Goal: Use online tool/utility: Use online tool/utility

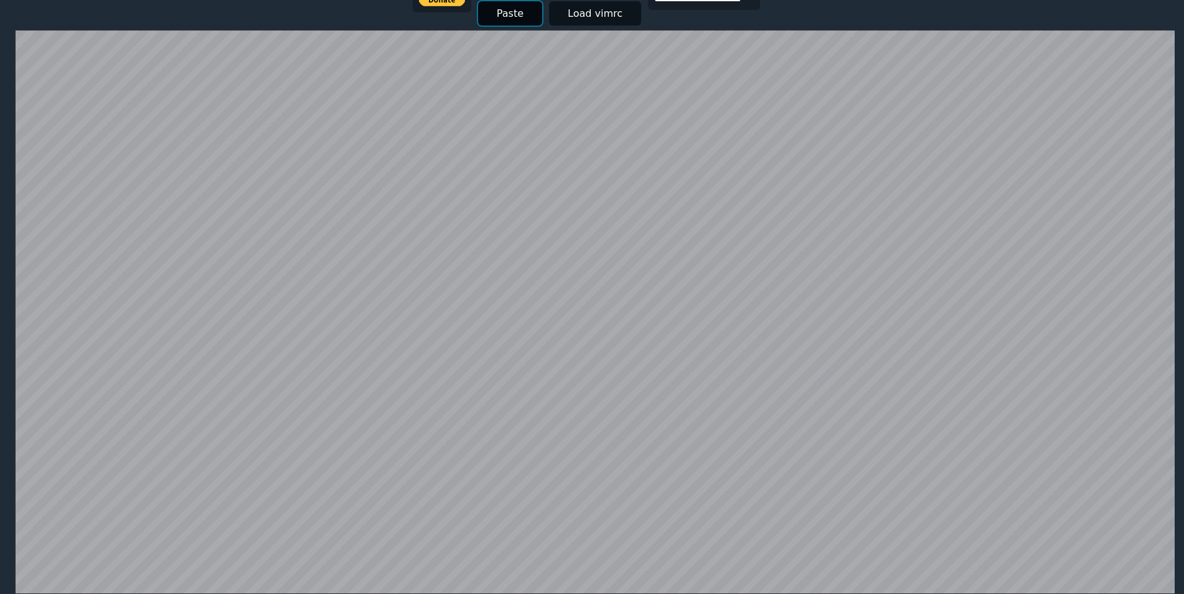
click at [511, 9] on button "Paste" at bounding box center [510, 13] width 64 height 24
paste input "**********"
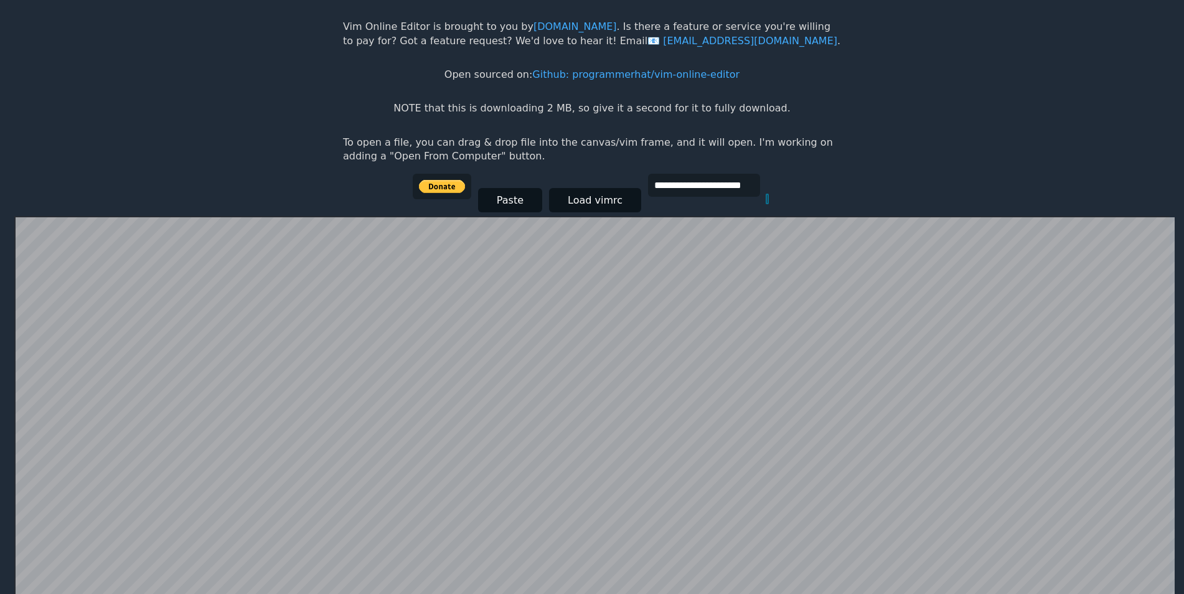
scroll to position [0, 2248]
type input "**********"
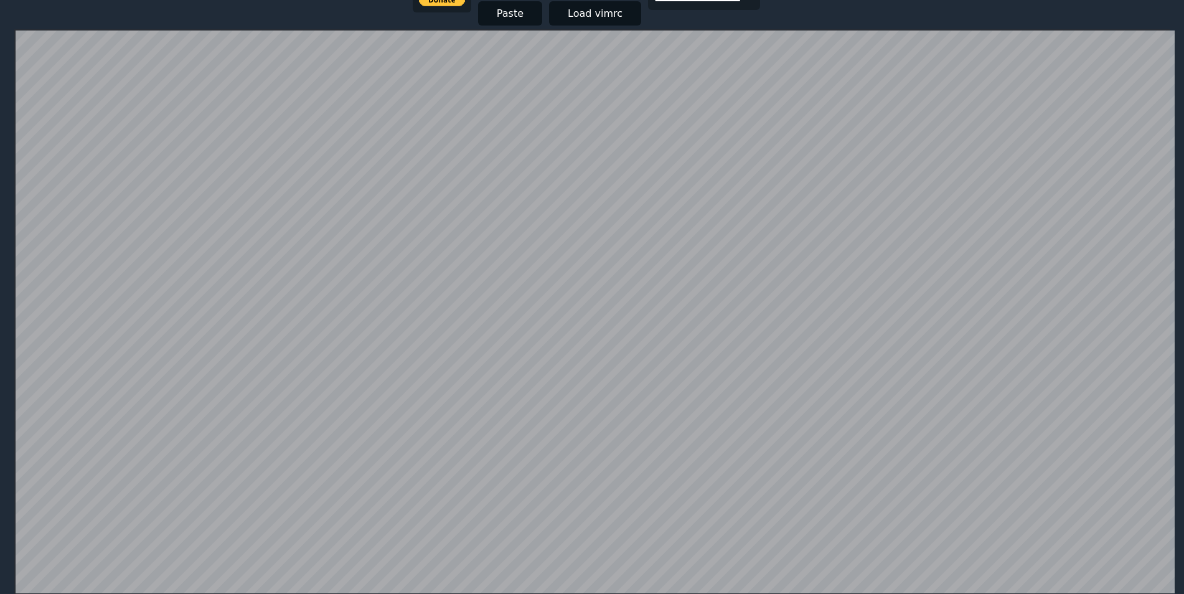
scroll to position [118, 0]
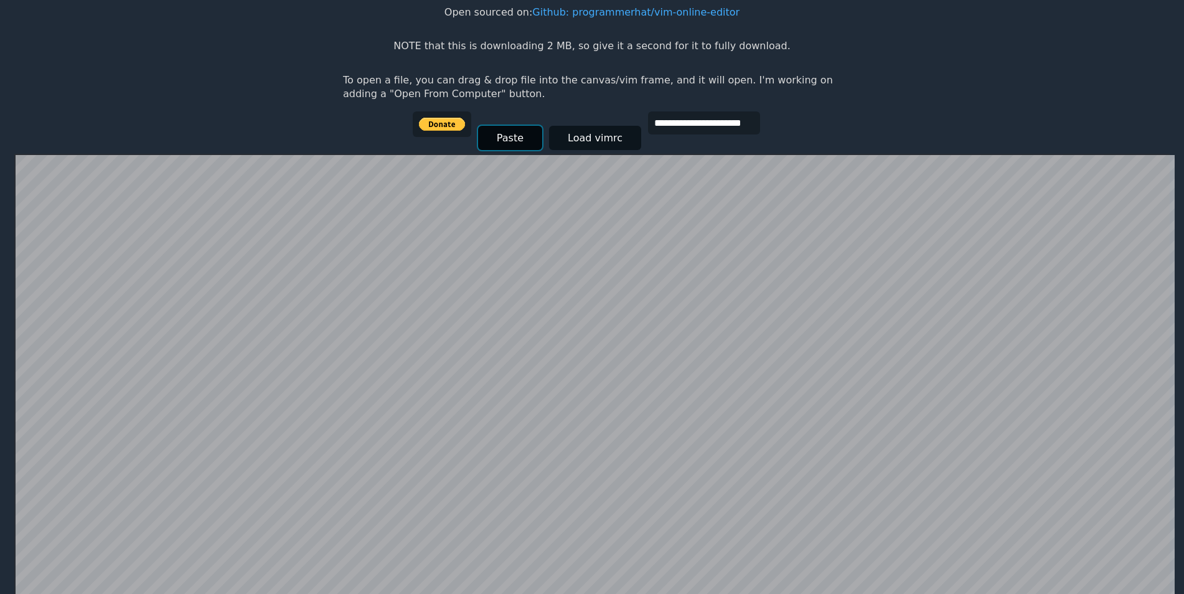
click at [528, 144] on button "Paste" at bounding box center [510, 138] width 64 height 24
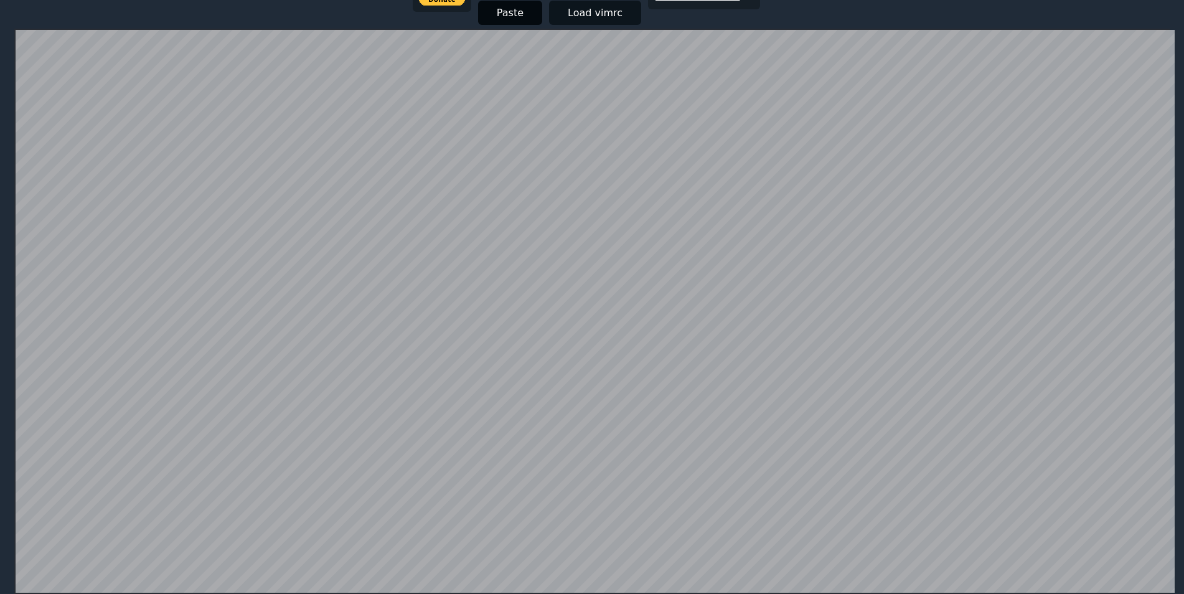
scroll to position [0, 0]
click at [524, 10] on button "Paste" at bounding box center [510, 13] width 64 height 24
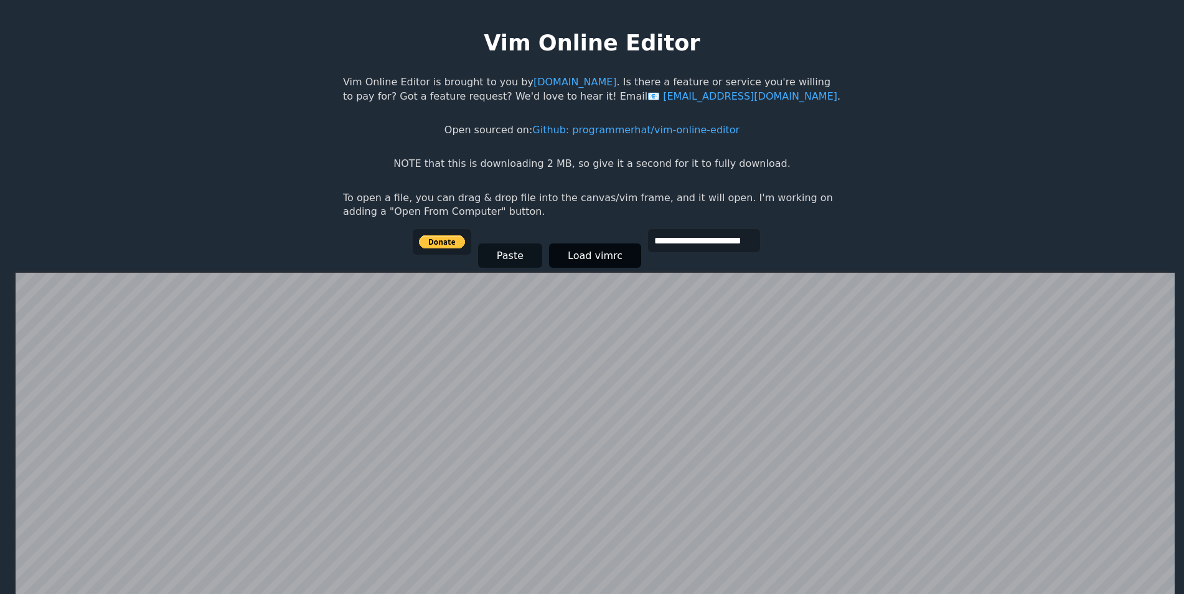
scroll to position [242, 0]
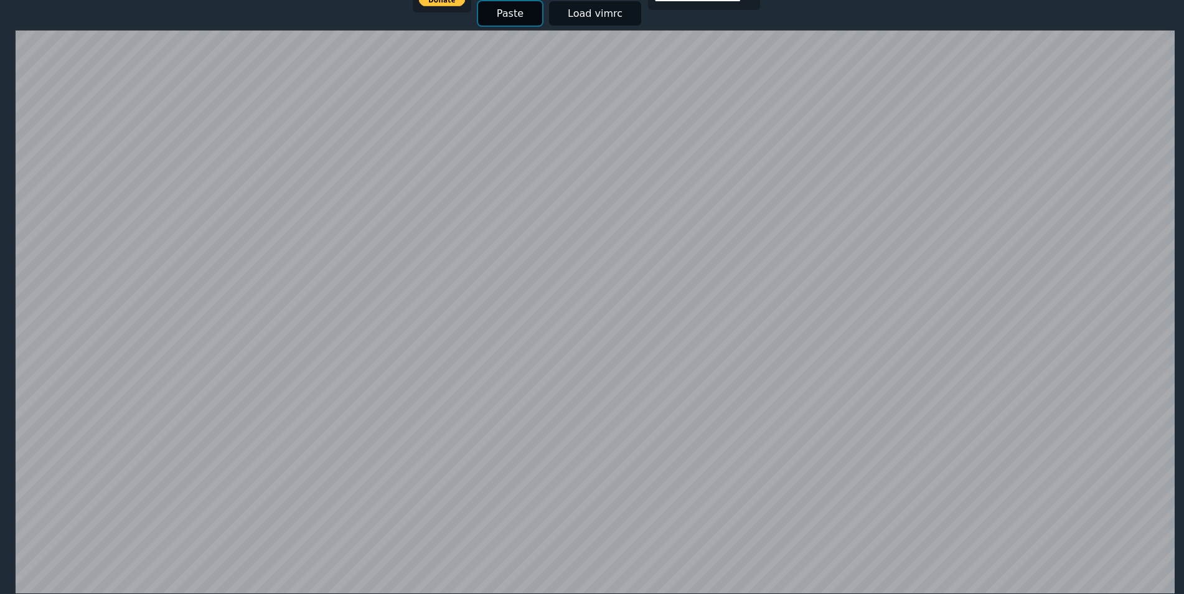
click at [502, 12] on button "Paste" at bounding box center [510, 13] width 64 height 24
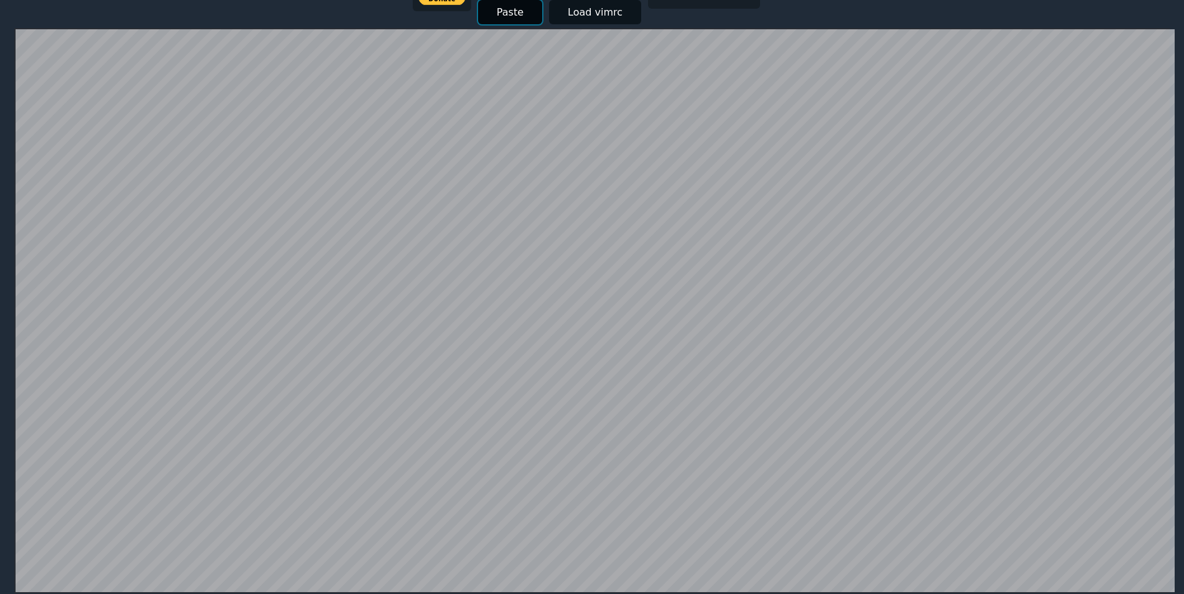
click at [502, 12] on button "Paste" at bounding box center [510, 12] width 64 height 24
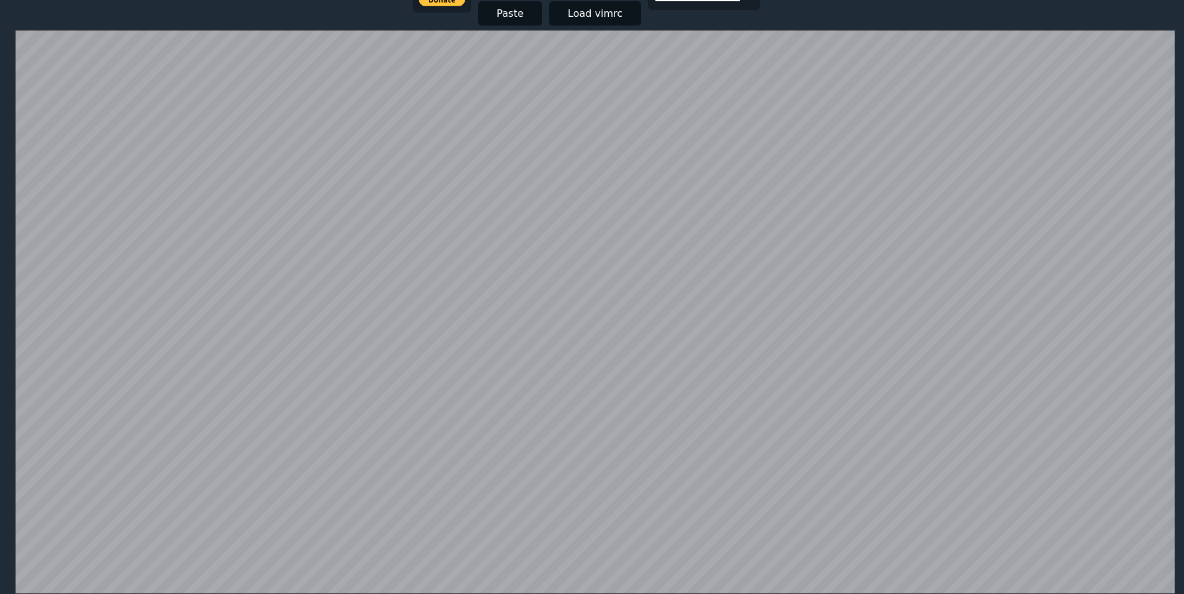
scroll to position [0, 0]
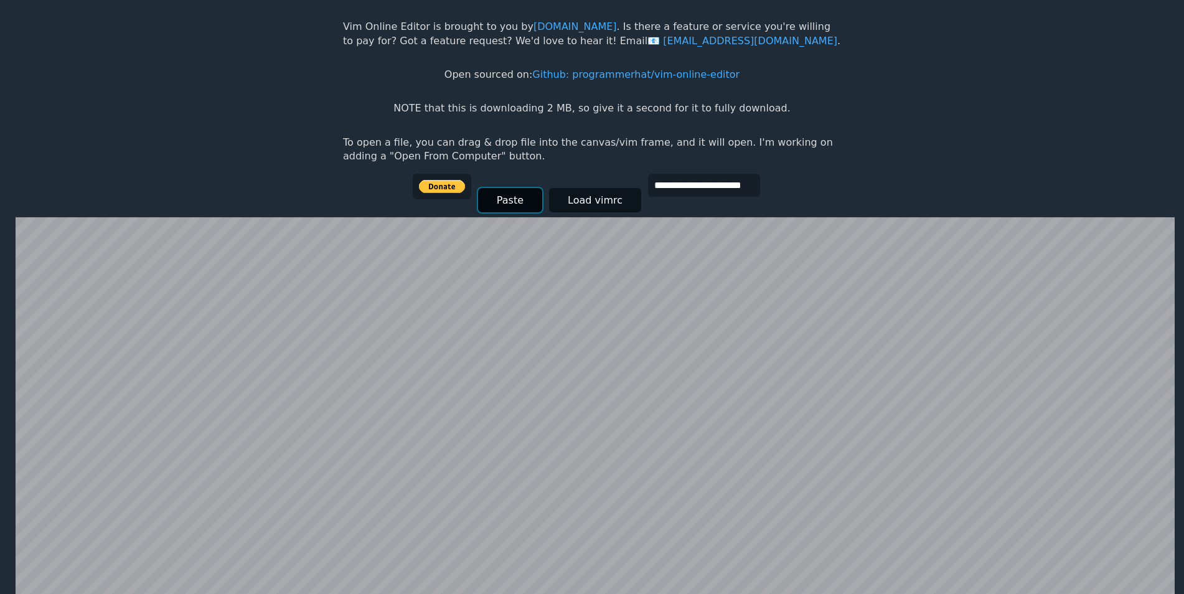
click at [499, 201] on button "Paste" at bounding box center [510, 200] width 64 height 24
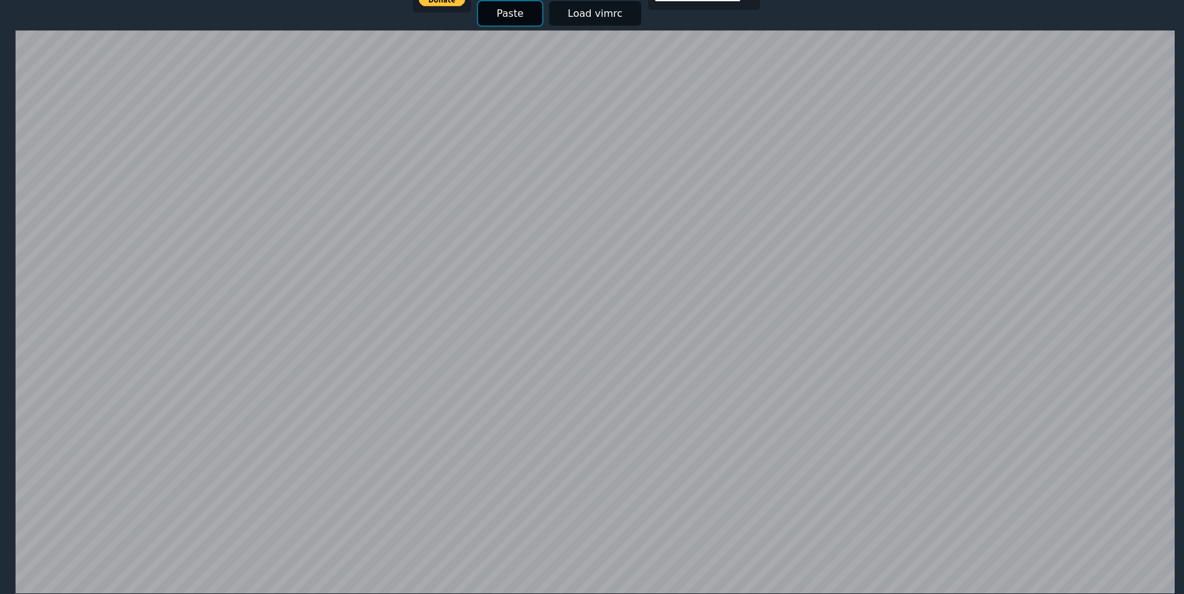
click at [502, 12] on button "Paste" at bounding box center [510, 13] width 64 height 24
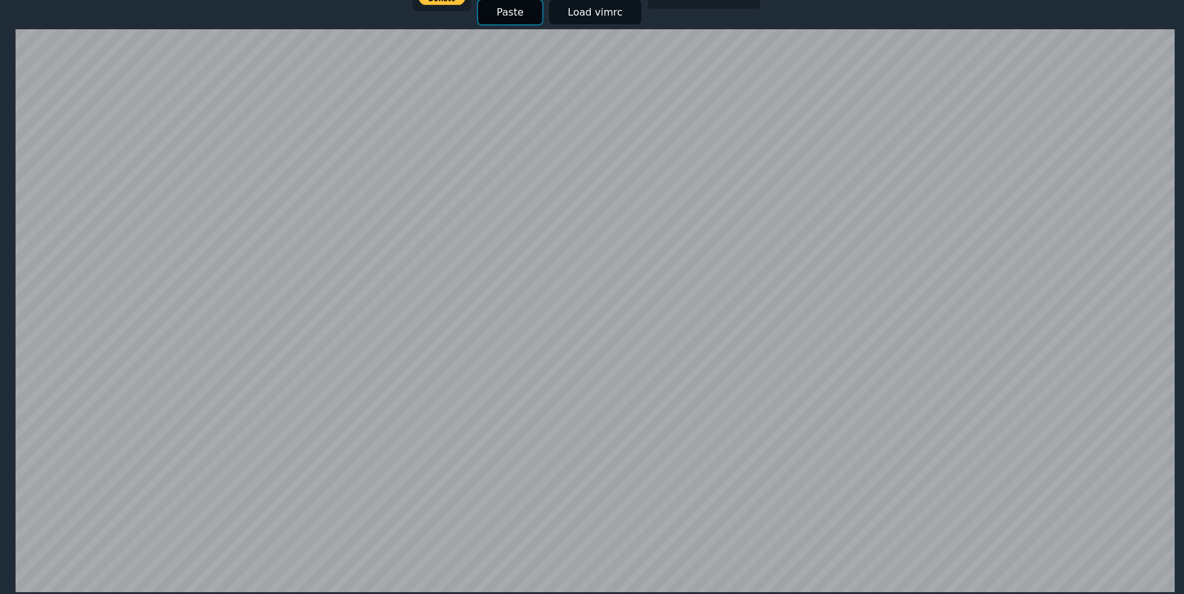
click at [502, 12] on button "Paste" at bounding box center [510, 12] width 64 height 24
click at [502, 12] on button "Paste" at bounding box center [510, 13] width 64 height 24
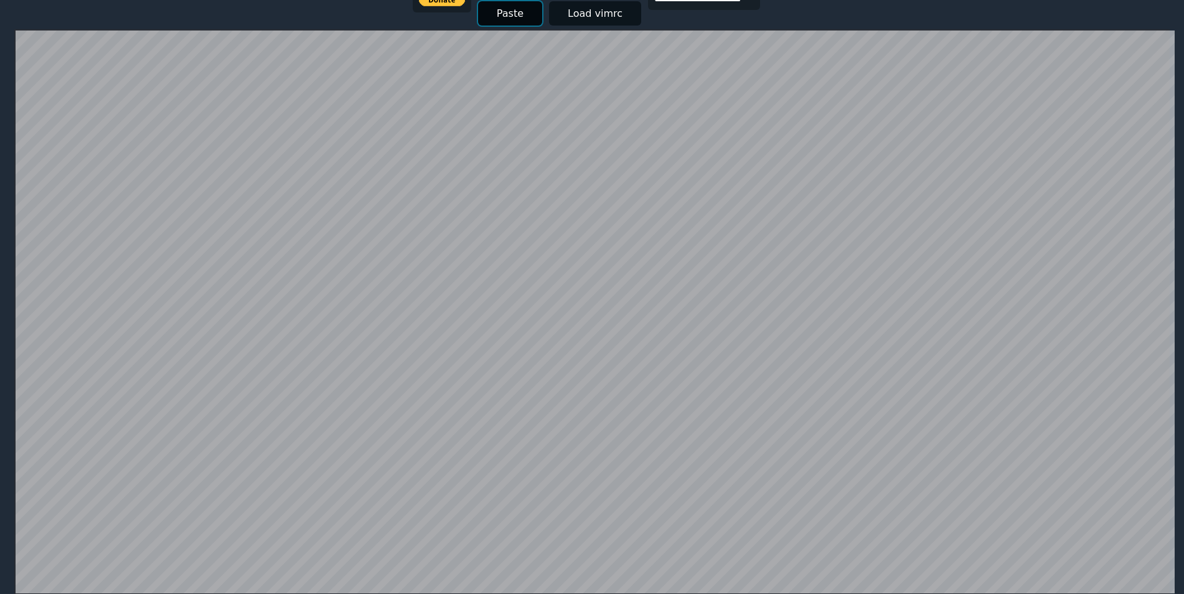
click at [509, 13] on button "Paste" at bounding box center [510, 13] width 64 height 24
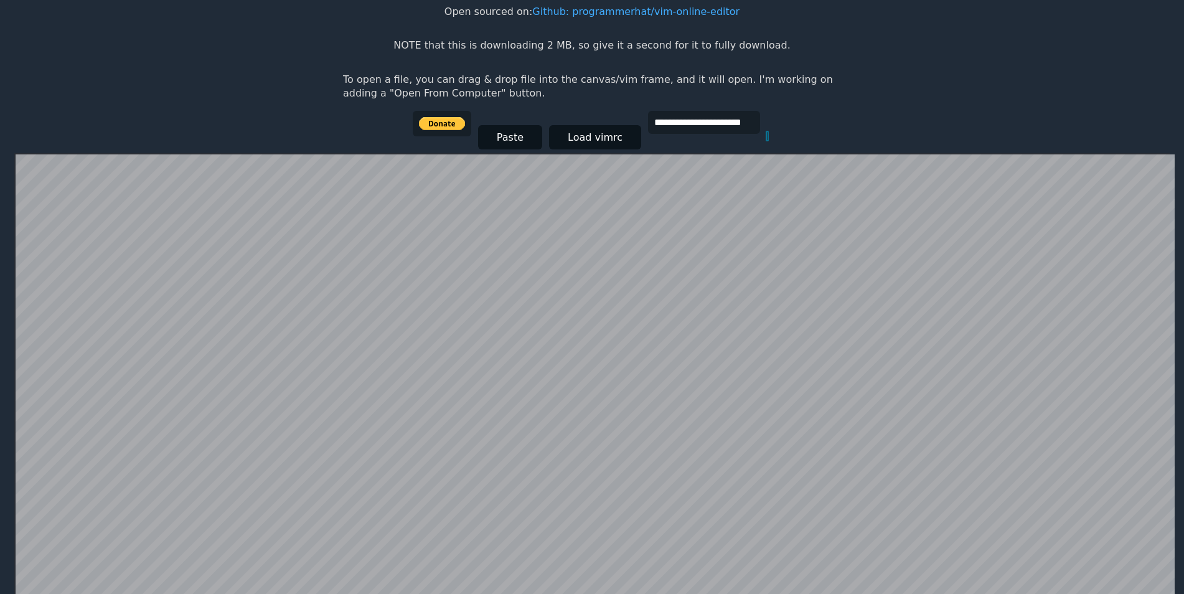
scroll to position [56, 0]
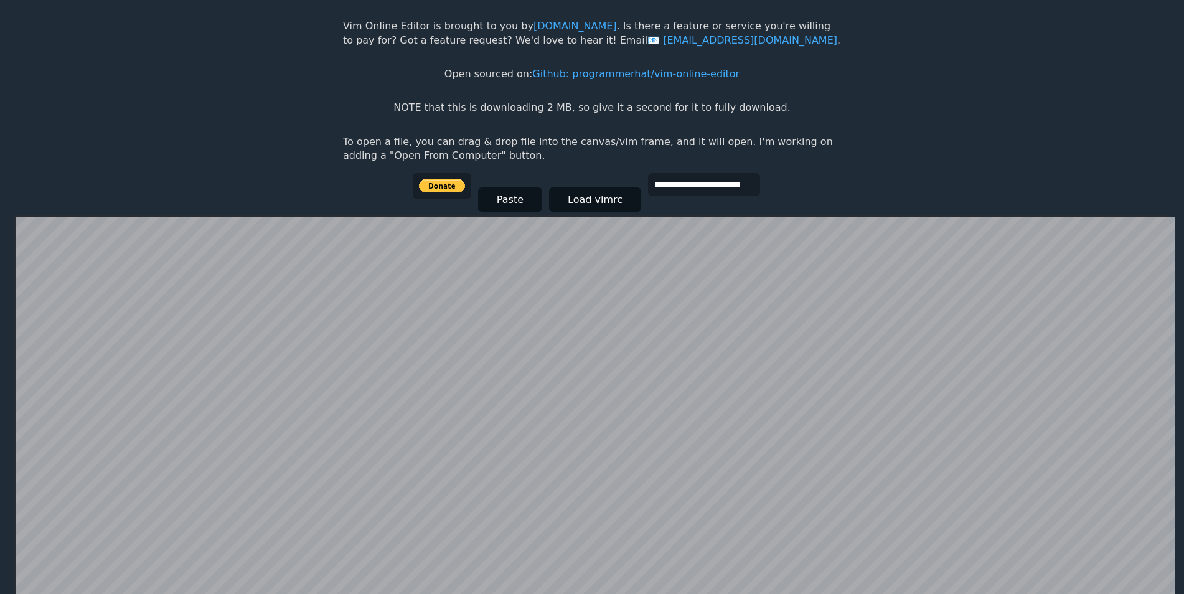
click at [255, 161] on html "**********" at bounding box center [592, 253] width 1184 height 619
